Goal: Check status: Check status

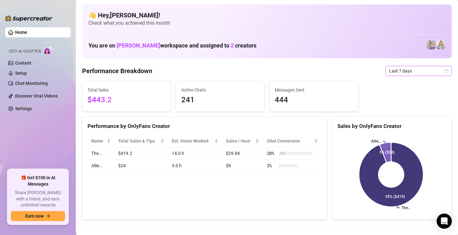
click at [404, 69] on span "Last 7 days" at bounding box center [418, 70] width 59 height 9
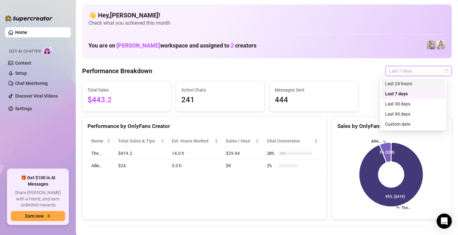
click at [404, 83] on div "Last 24 hours" at bounding box center [413, 83] width 56 height 7
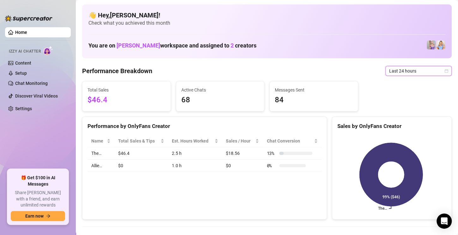
click at [406, 71] on span "Last 24 hours" at bounding box center [418, 70] width 59 height 9
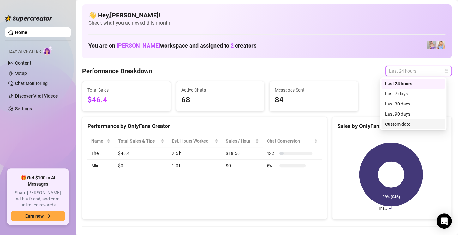
click at [410, 123] on div "Custom date" at bounding box center [413, 123] width 56 height 7
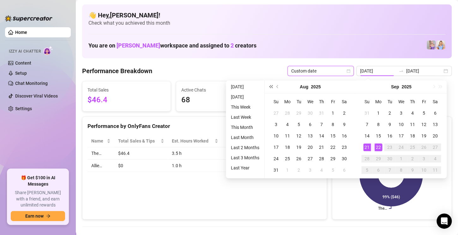
click at [272, 87] on span "Last year (Control + left)" at bounding box center [270, 86] width 3 height 3
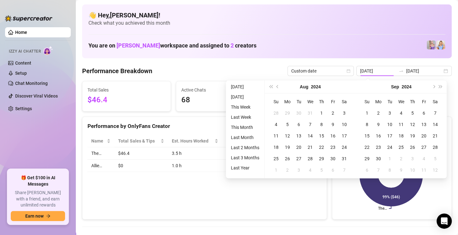
drag, startPoint x: 440, startPoint y: 85, endPoint x: 421, endPoint y: 86, distance: 18.4
click at [440, 85] on button "Next year (Control + right)" at bounding box center [440, 86] width 7 height 13
click at [278, 88] on button "Previous month (PageUp)" at bounding box center [277, 86] width 7 height 13
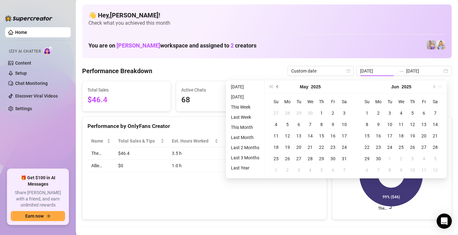
click at [278, 88] on button "Previous month (PageUp)" at bounding box center [277, 86] width 7 height 13
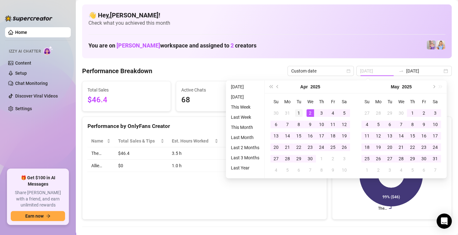
type input "[DATE]"
click at [298, 110] on div "1" at bounding box center [299, 113] width 8 height 8
click at [433, 86] on span "Next month (PageDown)" at bounding box center [433, 86] width 3 height 3
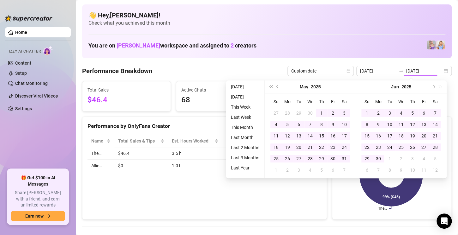
click at [433, 86] on span "Next month (PageDown)" at bounding box center [433, 86] width 3 height 3
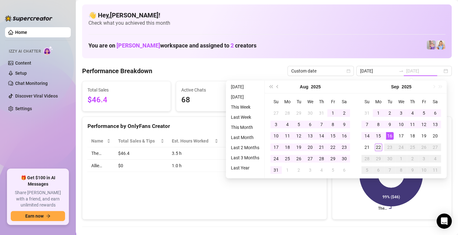
type input "[DATE]"
click at [377, 144] on div "22" at bounding box center [379, 147] width 8 height 8
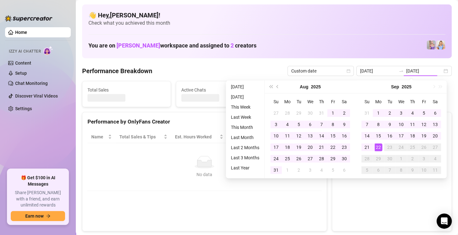
type input "[DATE]"
